Goal: Obtain resource: Download file/media

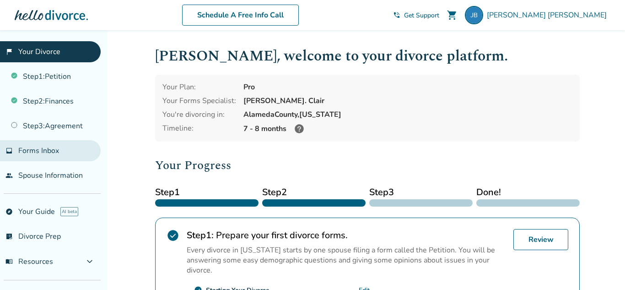
click at [41, 151] on span "Forms Inbox" at bounding box center [38, 151] width 41 height 10
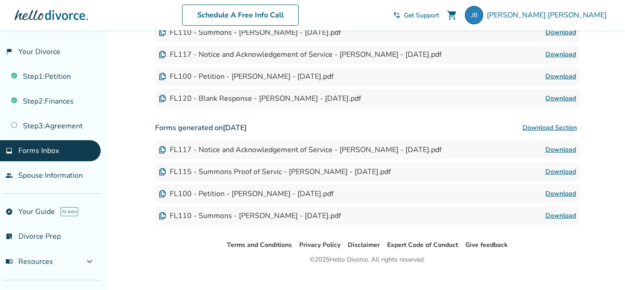
scroll to position [366, 0]
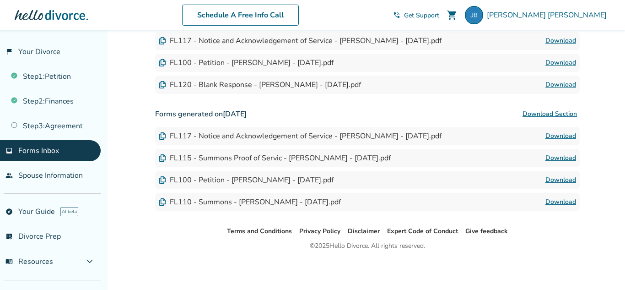
click at [164, 204] on img at bounding box center [162, 201] width 7 height 7
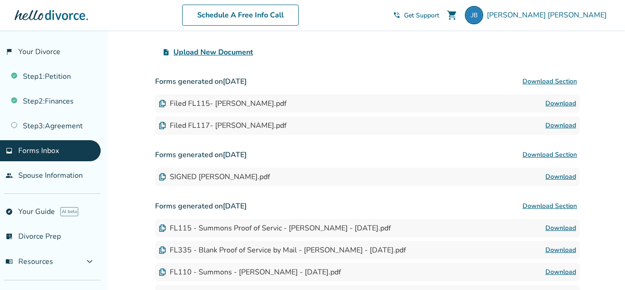
scroll to position [112, 0]
click at [556, 177] on link "Download" at bounding box center [560, 177] width 31 height 11
click at [553, 104] on link "Download" at bounding box center [560, 103] width 31 height 11
